Goal: Task Accomplishment & Management: Use online tool/utility

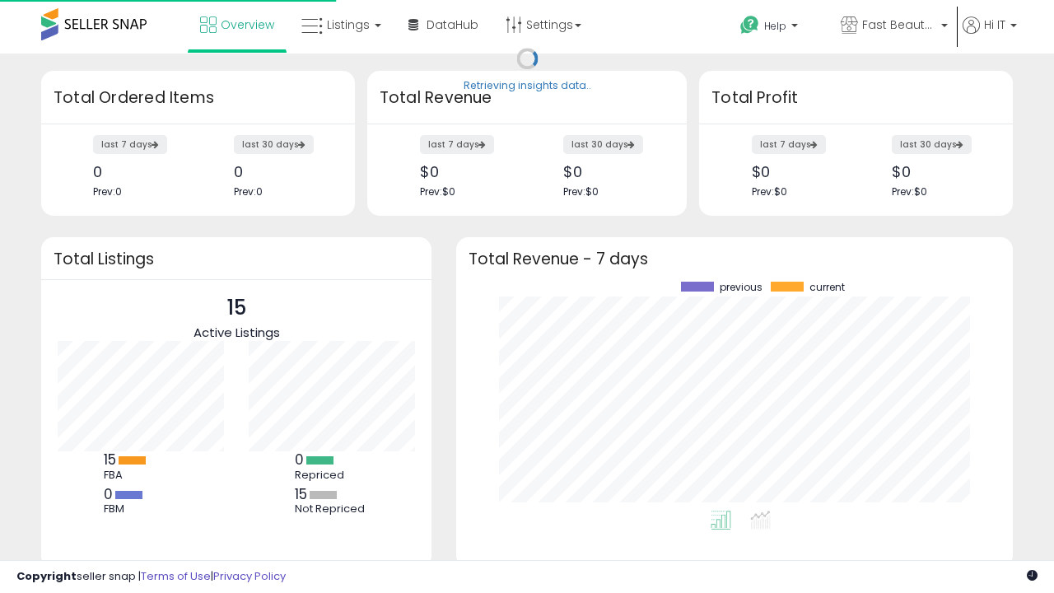
scroll to position [229, 524]
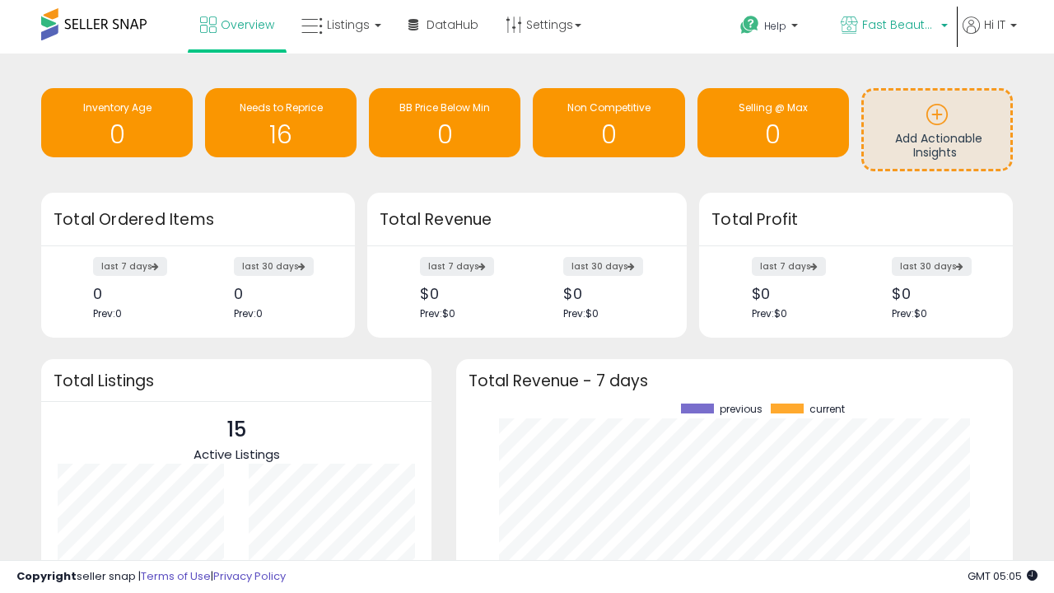
click at [892, 26] on span "Fast Beauty ([GEOGRAPHIC_DATA])" at bounding box center [899, 24] width 74 height 16
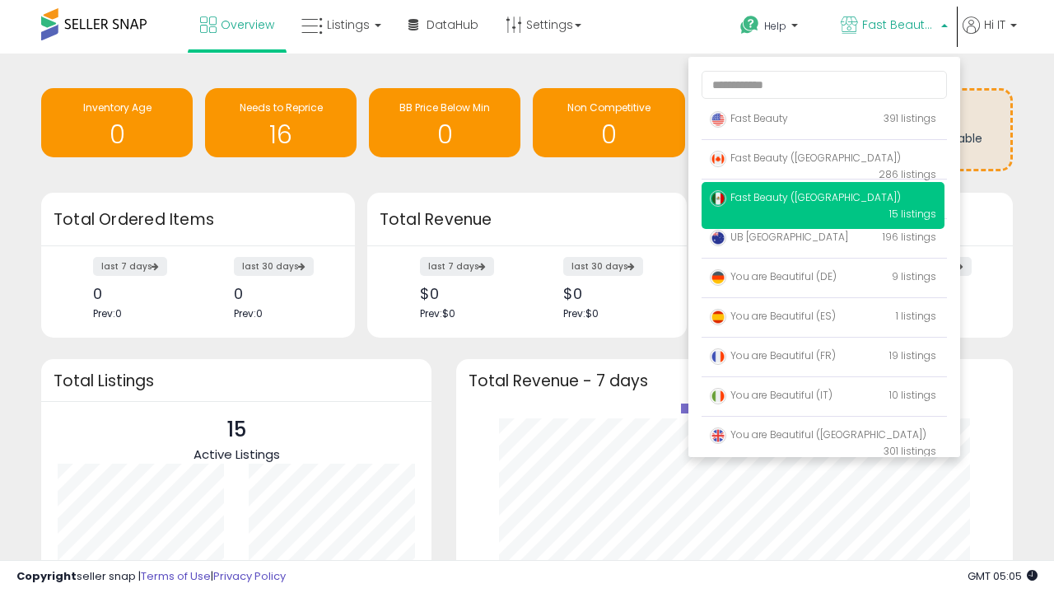
click at [823, 161] on span "Fast Beauty ([GEOGRAPHIC_DATA])" at bounding box center [805, 158] width 191 height 14
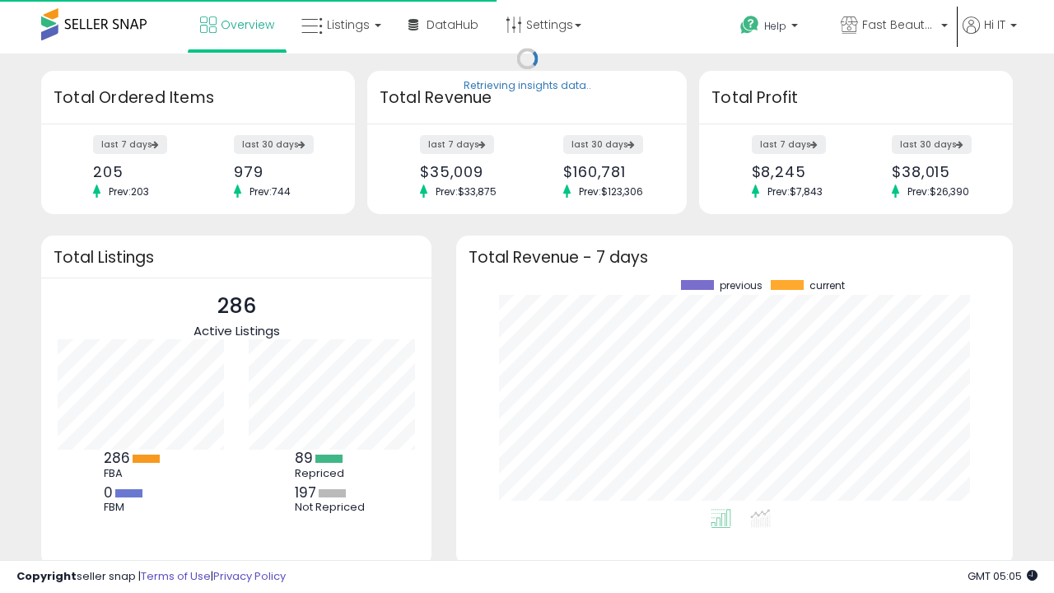
scroll to position [229, 524]
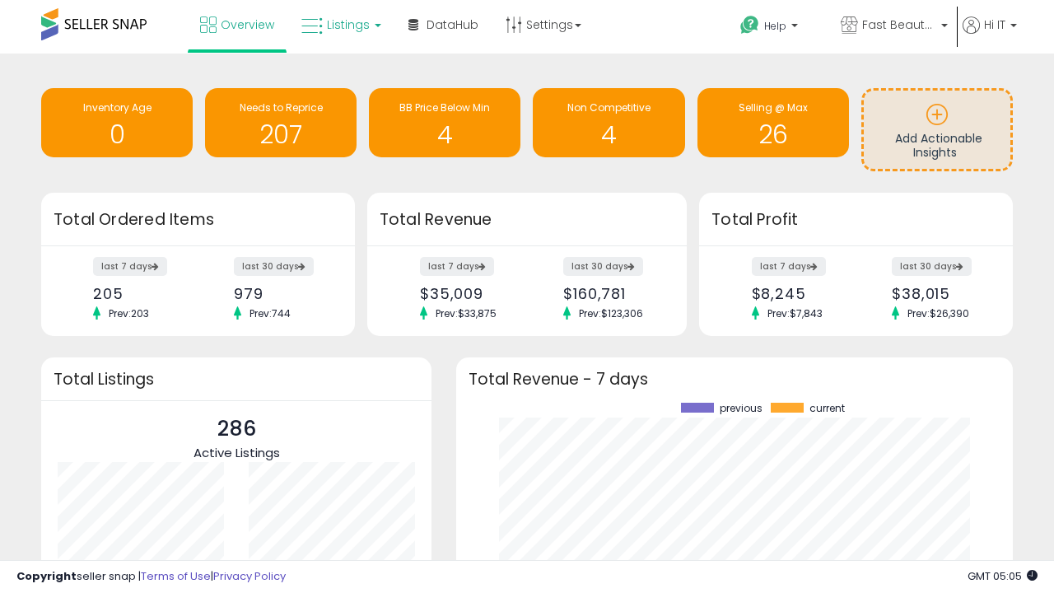
click at [339, 25] on span "Listings" at bounding box center [348, 24] width 43 height 16
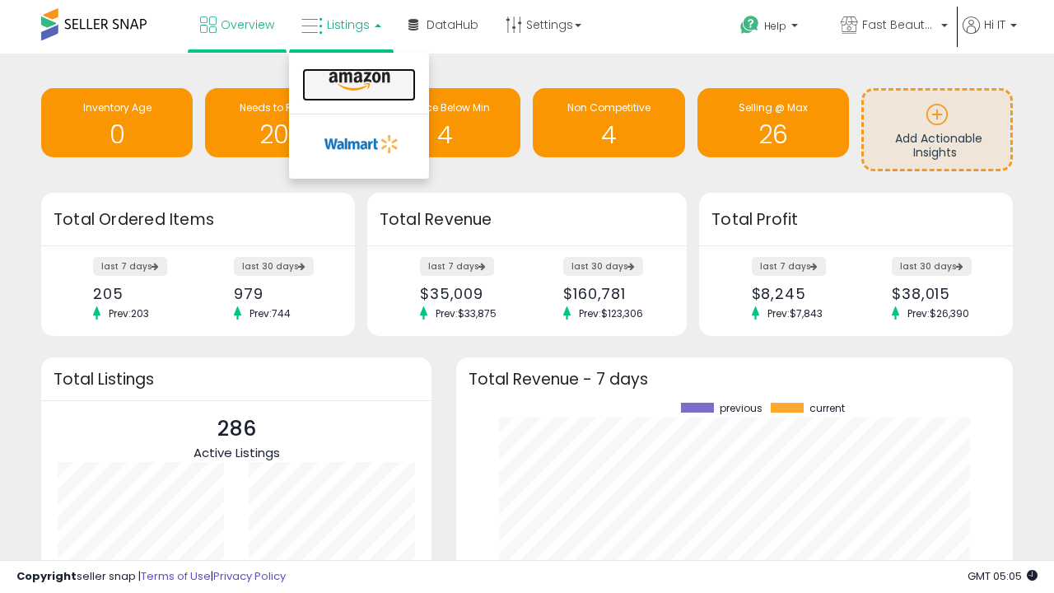
click at [357, 82] on icon at bounding box center [360, 81] width 72 height 21
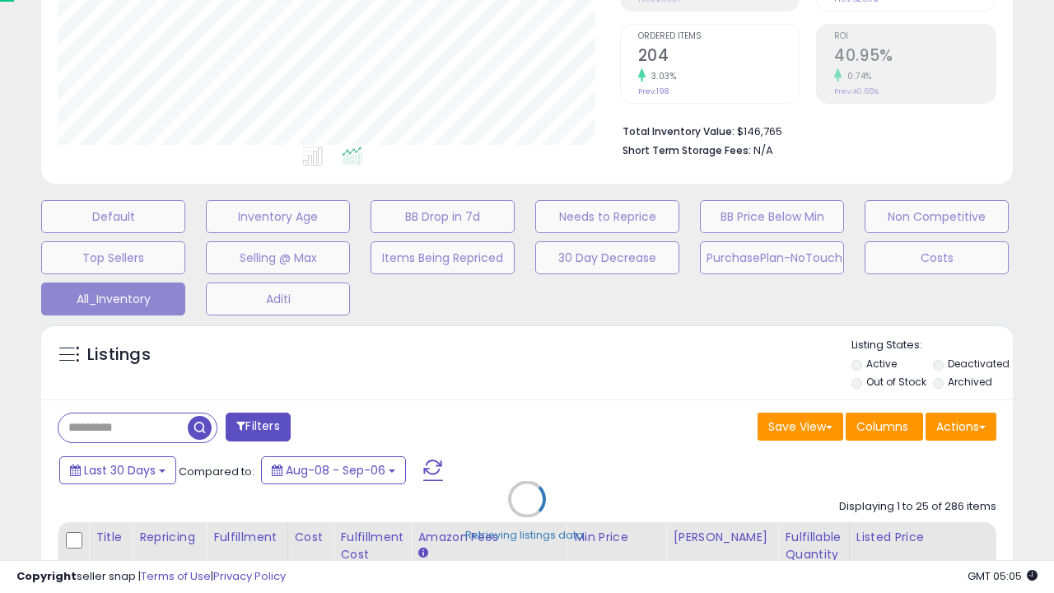
scroll to position [338, 562]
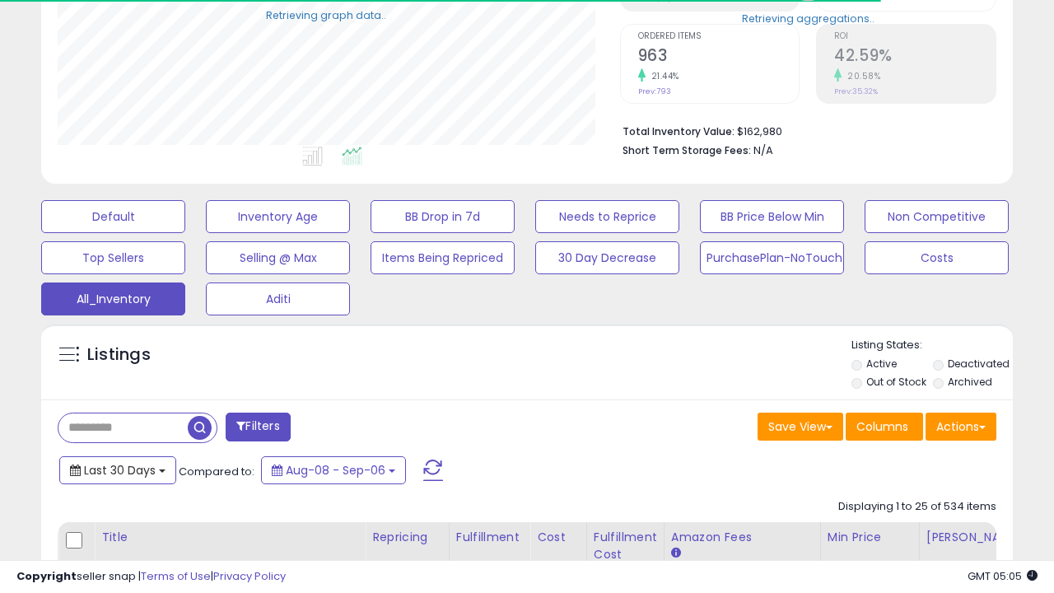
click at [117, 468] on span "Last 30 Days" at bounding box center [120, 470] width 72 height 16
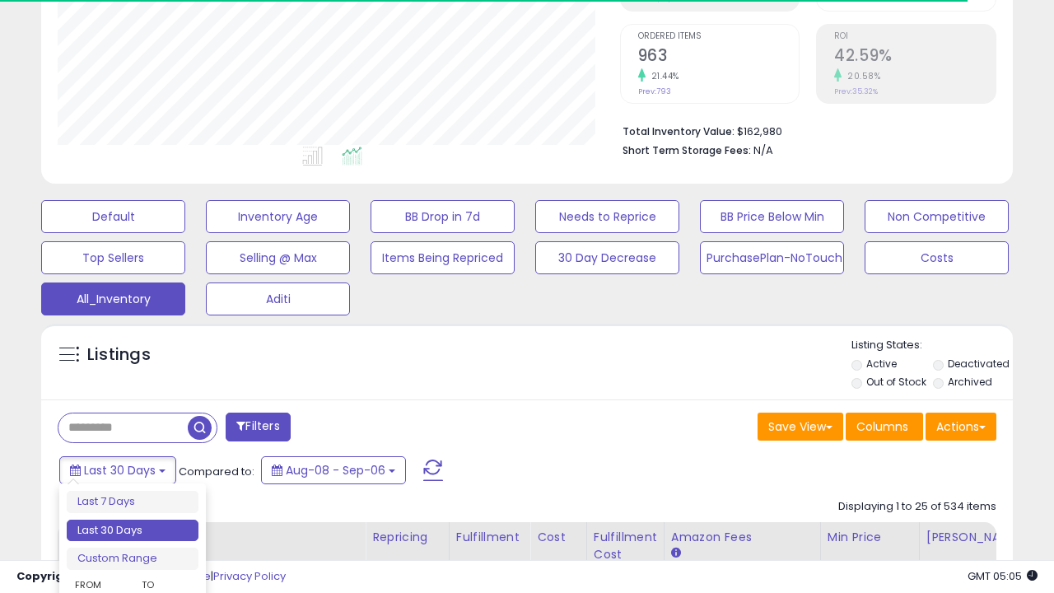
click at [133, 530] on li "Last 30 Days" at bounding box center [133, 531] width 132 height 22
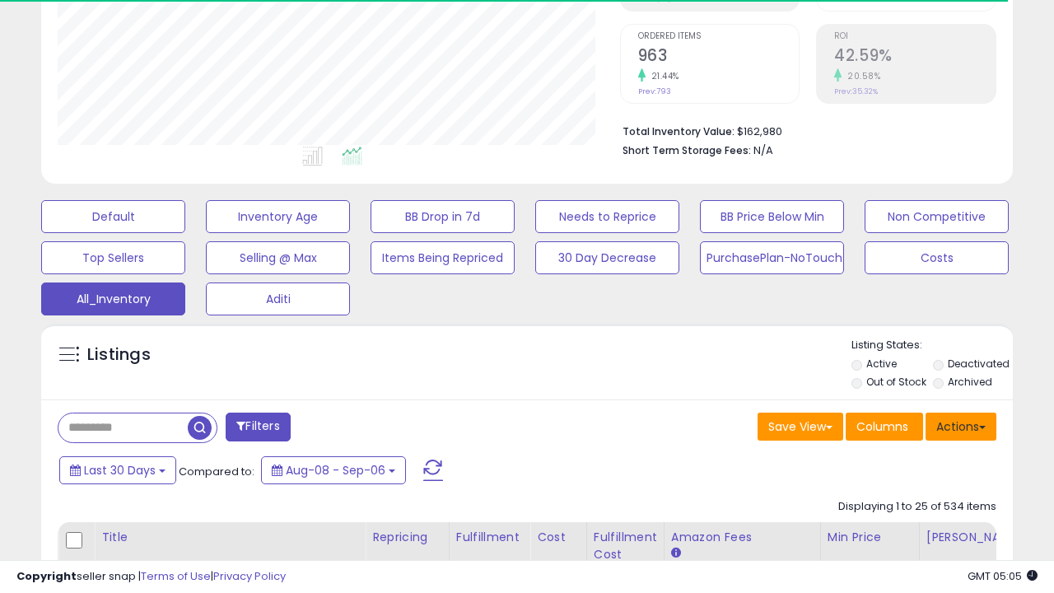
click at [961, 425] on button "Actions" at bounding box center [960, 426] width 71 height 28
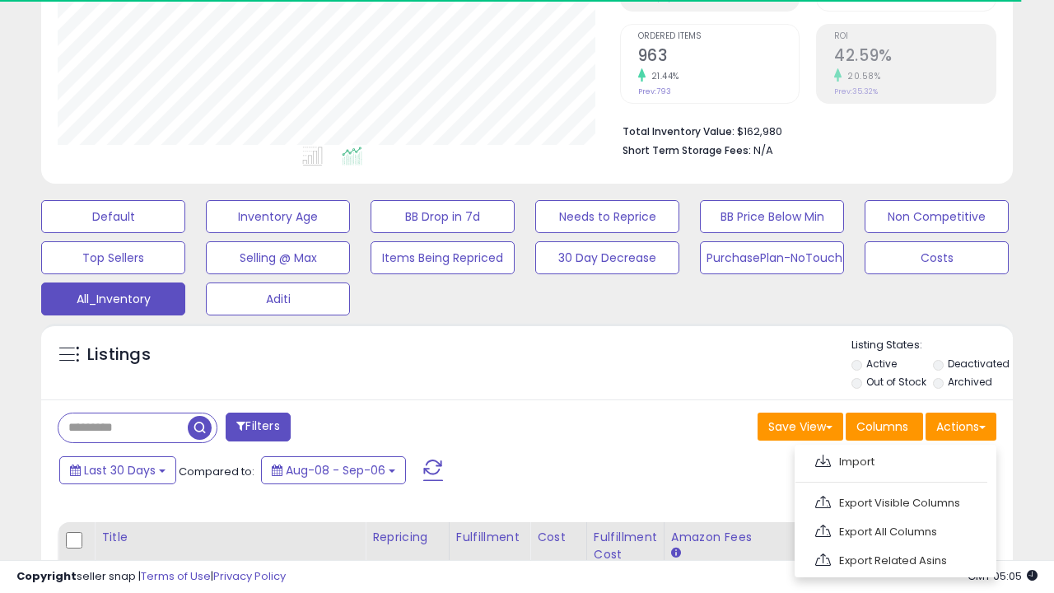
click at [893, 529] on link "Export All Columns" at bounding box center [894, 532] width 180 height 26
